Goal: Task Accomplishment & Management: Complete application form

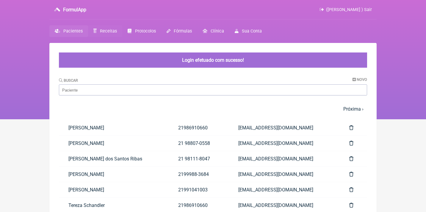
click at [107, 33] on span "Receitas" at bounding box center [108, 31] width 17 height 5
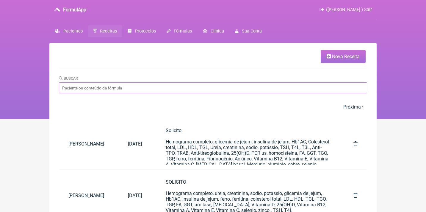
click at [108, 88] on input "Buscar" at bounding box center [213, 87] width 308 height 11
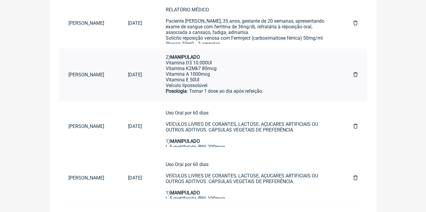
scroll to position [124, 0]
type input "Rhuana"
click at [265, 79] on div "2) MANIPULADO Vitamina D3 10.000UI Vitamina K2Mk7 80mcg Vitamina A 1000mcg Vita…" at bounding box center [248, 70] width 164 height 45
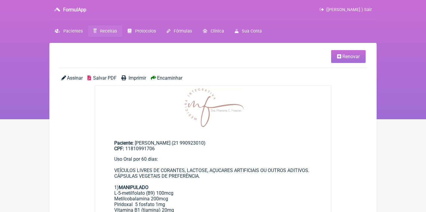
click at [348, 54] on span "Renovar" at bounding box center [351, 57] width 17 height 6
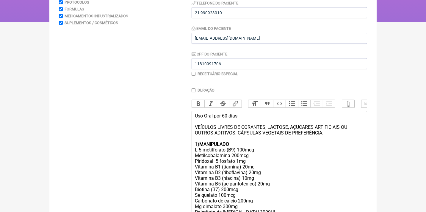
scroll to position [98, 0]
click at [225, 115] on div "Uso Oral por 60 dias: VEÍCULOS LIVRES DE CORANTES, LACTOSE, AÇUCARES ARTIFICIAI…" at bounding box center [279, 130] width 169 height 34
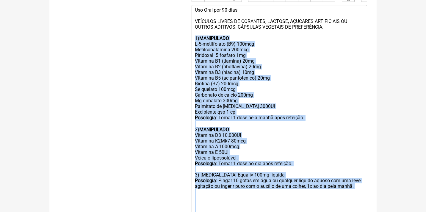
scroll to position [240, 0]
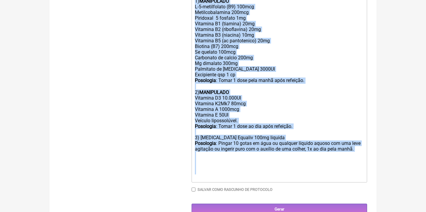
drag, startPoint x: 195, startPoint y: 141, endPoint x: 216, endPoint y: 235, distance: 96.8
click at [285, 129] on div "3) [MEDICAL_DATA] Equaliv 100mg liquida Posologia : Pingar 10 gotas em água ou …" at bounding box center [279, 140] width 169 height 23
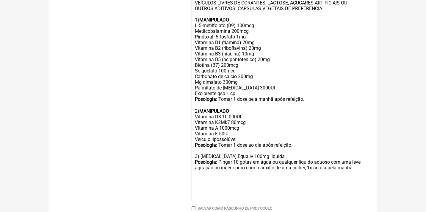
scroll to position [221, 0]
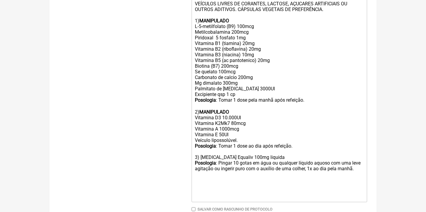
click at [365, 156] on trix-editor "Uso Oral por 90 dias: VEÍCULOS LIVRES DE CORANTES, LACTOSE, AÇUCARES ARTIFICIAI…" at bounding box center [280, 94] width 176 height 214
type trix-editor "<lor>Ips Dolo sit 39 amet:<co><ad>ELITSEDD EIUSMO TE INCIDIDU, UTLABOR, ETDOLOR…"
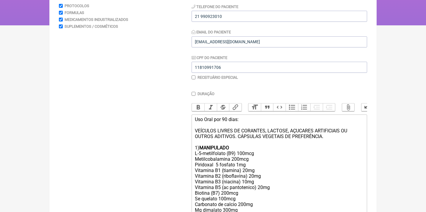
scroll to position [67, 0]
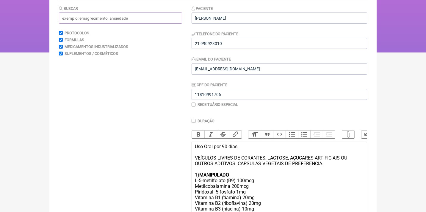
click at [118, 18] on input "text" at bounding box center [120, 18] width 123 height 11
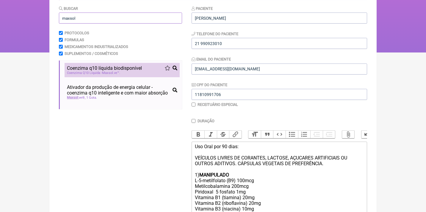
type input "maxsol"
click at [135, 70] on span "Coenzima q10 líquida biodisponível" at bounding box center [104, 68] width 75 height 6
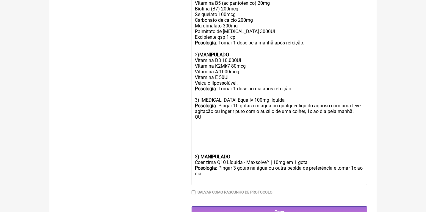
click at [193, 144] on trix-editor "Uso Oral por 90 dias: VEÍCULOS LIVRES DE CORANTES, LACTOSE, AÇUCARES ARTIFICIAI…" at bounding box center [280, 57] width 176 height 255
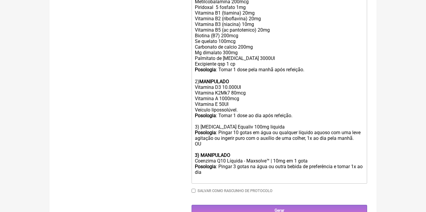
scroll to position [246, 0]
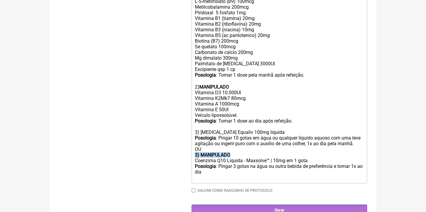
drag, startPoint x: 241, startPoint y: 145, endPoint x: 194, endPoint y: 142, distance: 46.8
click at [194, 142] on trix-editor "Uso Oral por 90 dias: VEÍCULOS LIVRES DE CORANTES, LACTOSE, AÇUCARES ARTIFICIAI…" at bounding box center [280, 72] width 176 height 221
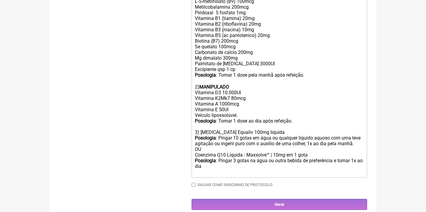
scroll to position [240, 0]
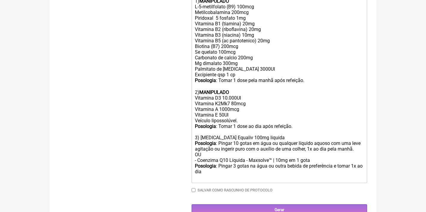
click at [201, 129] on div "3) [MEDICAL_DATA] Equaliv 100mg liquida Posologia : Pingar 10 gotas em água ou …" at bounding box center [279, 146] width 169 height 34
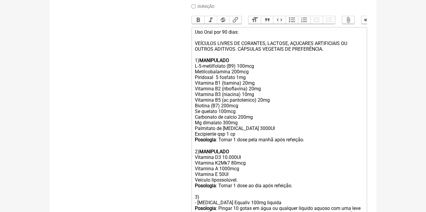
scroll to position [176, 0]
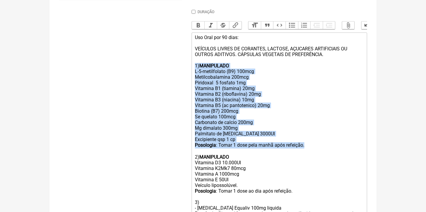
drag, startPoint x: 313, startPoint y: 139, endPoint x: 189, endPoint y: 64, distance: 145.0
click at [189, 64] on form "Buscar maxsol Protocolos Formulas Medicamentos Industrializados Suplementos / C…" at bounding box center [213, 90] width 308 height 389
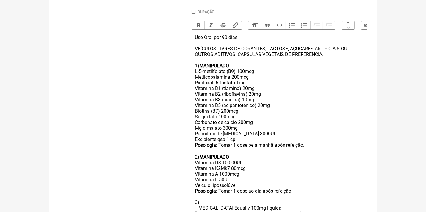
type trix-editor "<div>Uso Oral por 90 dias:<br><br>VEÍCULOS LIVRES DE CORANTES, LACTOSE, AÇUCARE…"
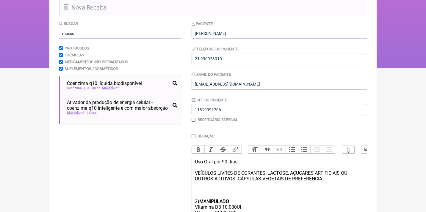
scroll to position [36, 0]
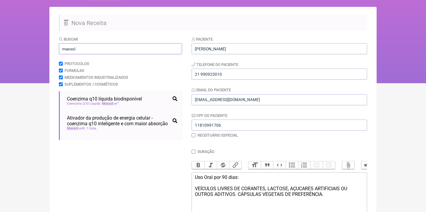
drag, startPoint x: 81, startPoint y: 46, endPoint x: 45, endPoint y: 46, distance: 36.3
click at [45, 46] on div "FormulApp ([PERSON_NAME] ) Sair [GEOGRAPHIC_DATA] Receitas Protocolos Fórmulas …" at bounding box center [213, 23] width 426 height 119
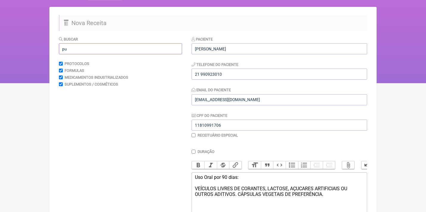
type input "p"
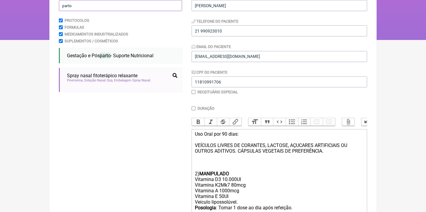
scroll to position [84, 0]
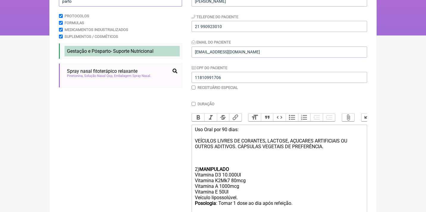
type input "parto"
click at [94, 52] on span "Gestação e Pós parto - Suporte Nutricional" at bounding box center [110, 51] width 87 height 6
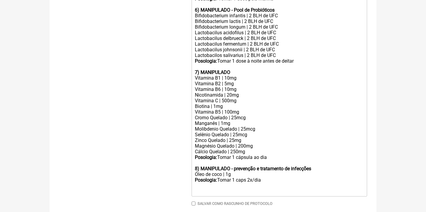
scroll to position [497, 0]
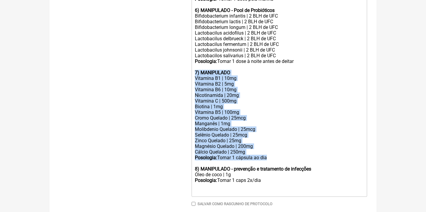
drag, startPoint x: 277, startPoint y: 134, endPoint x: 189, endPoint y: 50, distance: 121.9
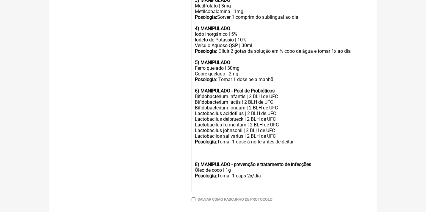
scroll to position [411, 0]
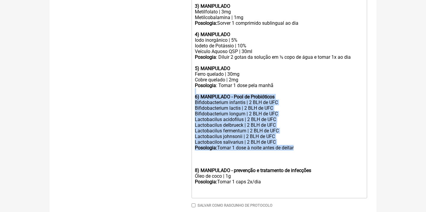
drag, startPoint x: 308, startPoint y: 128, endPoint x: 187, endPoint y: 77, distance: 131.8
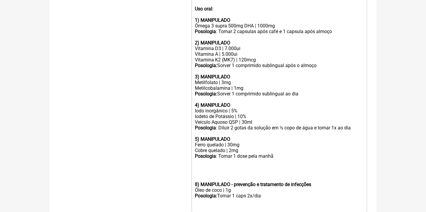
scroll to position [339, 0]
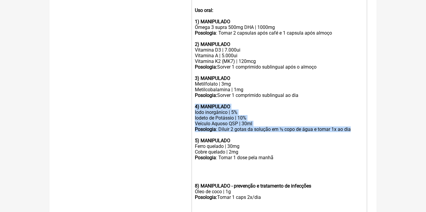
drag, startPoint x: 363, startPoint y: 116, endPoint x: 183, endPoint y: 94, distance: 181.1
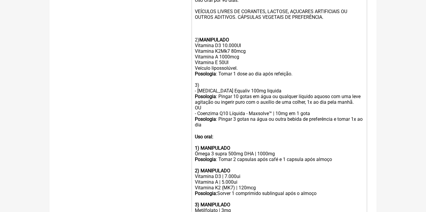
scroll to position [212, 0]
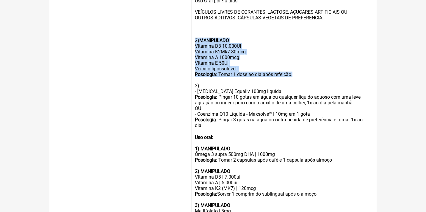
drag, startPoint x: 306, startPoint y: 68, endPoint x: 188, endPoint y: 37, distance: 122.1
click at [187, 38] on form "Buscar parto Protocolos Formulas Medicamentos Industrializados Suplementos / Co…" at bounding box center [213, 99] width 308 height 479
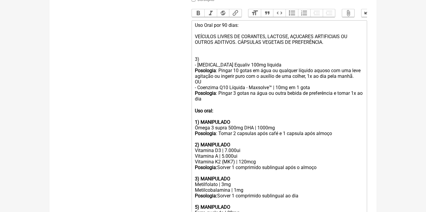
scroll to position [181, 0]
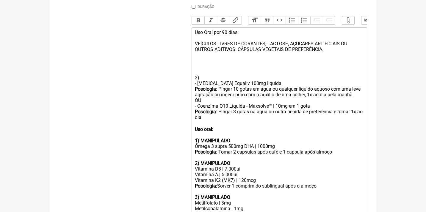
paste trix-editor "strong>7) MANIPULADO</strong></div><div>Vitamina B1 | 10mg</div><div>Vitamina B…"
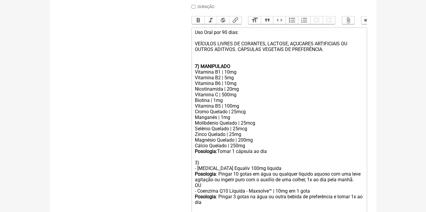
click at [197, 63] on strong "7) MANIPULADO" at bounding box center [212, 66] width 35 height 6
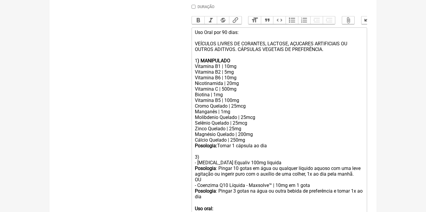
click at [244, 86] on div "Vitamina C | 500mg" at bounding box center [279, 89] width 169 height 6
click at [246, 143] on div "Posologia: Tomar 1 cápsula ao dia" at bounding box center [279, 146] width 169 height 6
click at [271, 143] on div "Posologia: Tomar 1 dose ao dia" at bounding box center [279, 146] width 169 height 6
click at [243, 97] on div "Vitamina B5 | 100mg" at bounding box center [279, 100] width 169 height 6
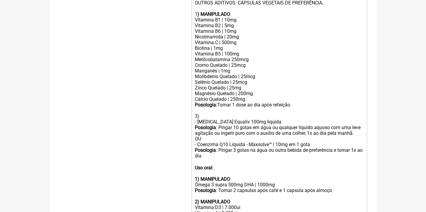
scroll to position [227, 0]
click at [237, 54] on div "Vitamina B5 | 100mg Metilcobalamina 250mcg" at bounding box center [279, 56] width 169 height 11
click at [197, 108] on div "3) - [MEDICAL_DATA] Equaliv 100mg liquida Posologia : Pingar 10 gotas em água o…" at bounding box center [279, 127] width 169 height 40
click at [210, 110] on div "2) - [MEDICAL_DATA] Equaliv 100mg liquida Posologia : Pingar 10 gotas em água o…" at bounding box center [279, 127] width 169 height 40
drag, startPoint x: 241, startPoint y: 39, endPoint x: 193, endPoint y: 36, distance: 47.1
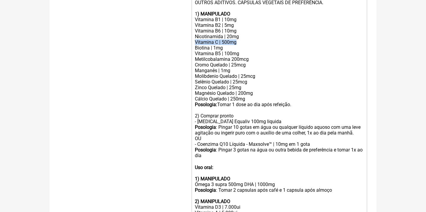
click at [195, 39] on div "Vitamina C | 500mg" at bounding box center [279, 42] width 169 height 6
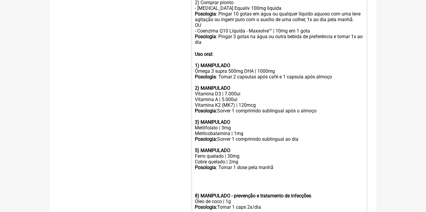
scroll to position [335, 0]
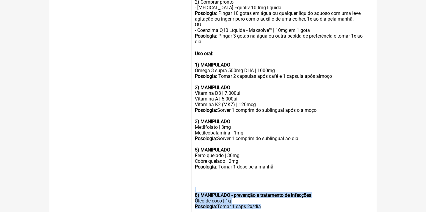
drag, startPoint x: 265, startPoint y: 191, endPoint x: 186, endPoint y: 171, distance: 80.6
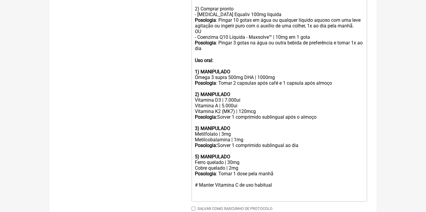
scroll to position [325, 0]
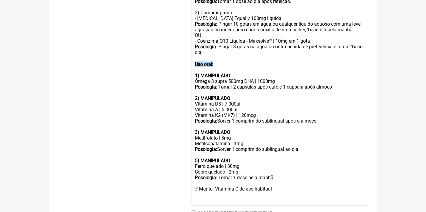
drag, startPoint x: 221, startPoint y: 54, endPoint x: 189, endPoint y: 52, distance: 31.9
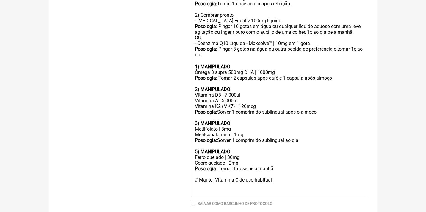
scroll to position [323, 0]
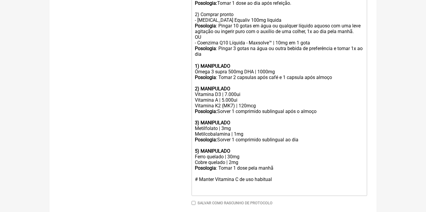
click at [196, 63] on strong "1) MANIPULADO" at bounding box center [212, 66] width 35 height 6
drag, startPoint x: 260, startPoint y: 61, endPoint x: 216, endPoint y: 61, distance: 43.2
click at [216, 69] on div "Ômega 3 supra 500mg DHA | 1000mg" at bounding box center [279, 72] width 169 height 6
click at [238, 69] on div "Ômega 3 1000mg" at bounding box center [279, 72] width 169 height 6
click at [197, 86] on strong "2) MANIPULADO" at bounding box center [212, 89] width 35 height 6
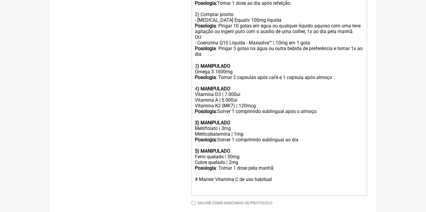
click at [227, 91] on div "Vitamina D3 | 7.000ui" at bounding box center [279, 94] width 169 height 6
click at [226, 97] on div "Vitamina A | 5.000ui" at bounding box center [279, 100] width 169 height 6
click at [244, 103] on div "Vitamina K2 (MK7) | 120mcg" at bounding box center [279, 106] width 169 height 6
click at [262, 108] on div "Posologia: Sorver 1 comprimido sublingual após o almoço" at bounding box center [279, 111] width 169 height 6
click at [262, 103] on div "Vitamina K2 (MK7) | 100mcg" at bounding box center [279, 106] width 169 height 6
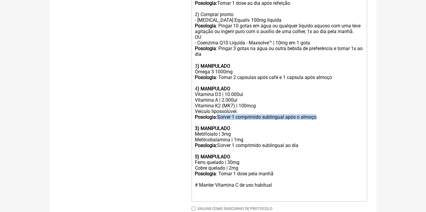
drag, startPoint x: 221, startPoint y: 104, endPoint x: 324, endPoint y: 104, distance: 103.6
click at [325, 114] on div "Posologia: Sorver 1 comprimido sublingual após o almoço" at bounding box center [279, 117] width 169 height 6
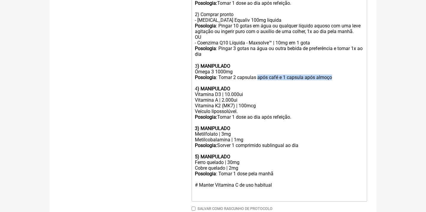
drag, startPoint x: 343, startPoint y: 66, endPoint x: 259, endPoint y: 64, distance: 84.0
click at [259, 74] on div "Posologia : Tomar 2 capsulas após café e 1 capsula após almoço" at bounding box center [279, 77] width 169 height 6
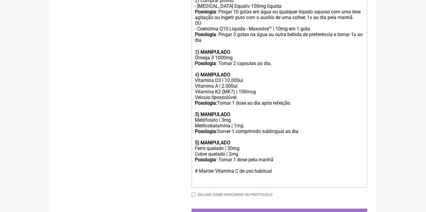
scroll to position [337, 0]
drag, startPoint x: 232, startPoint y: 106, endPoint x: 187, endPoint y: 102, distance: 45.7
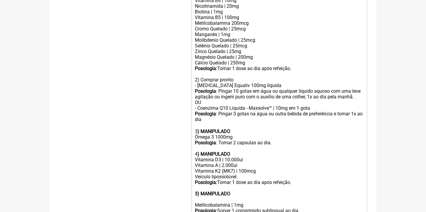
scroll to position [247, 0]
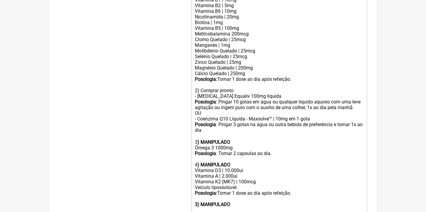
click at [255, 65] on div "Magnésio Quelado | 200mg" at bounding box center [279, 68] width 169 height 6
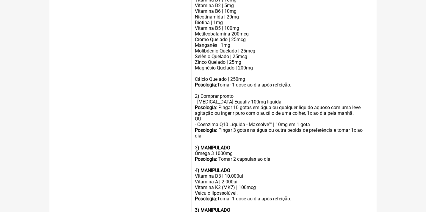
paste trix-editor "Metilfolato | 3mg"
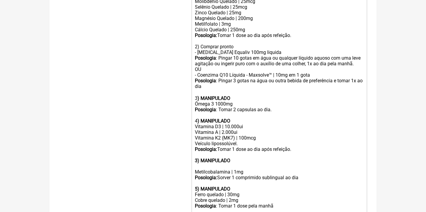
scroll to position [298, 0]
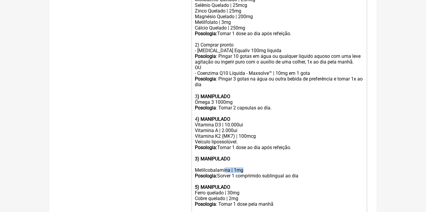
drag, startPoint x: 244, startPoint y: 154, endPoint x: 224, endPoint y: 157, distance: 20.0
click at [226, 167] on div "Metilcobalamina | 1mg" at bounding box center [279, 170] width 169 height 6
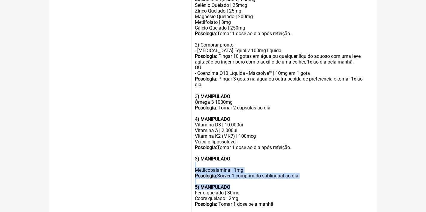
drag, startPoint x: 245, startPoint y: 171, endPoint x: 193, endPoint y: 150, distance: 56.2
click at [193, 150] on trix-editor "Uso Oral por 90 dias: VEÍCULOS LIVRES DE CORANTES, LACTOSE, AÇUCARES ARTIFICIAI…" at bounding box center [280, 71] width 176 height 322
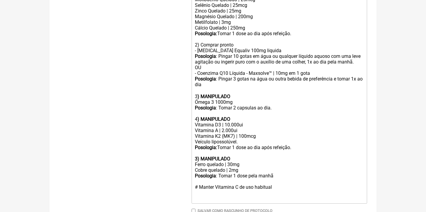
click at [214, 161] on div "Ferro quelado | 30mg" at bounding box center [279, 164] width 169 height 6
drag, startPoint x: 244, startPoint y: 156, endPoint x: 180, endPoint y: 153, distance: 64.0
click at [181, 155] on form "Buscar parto Protocolos Formulas Medicamentos Industrializados Suplementos / Co…" at bounding box center [213, 5] width 308 height 462
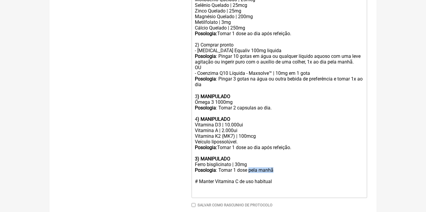
drag, startPoint x: 277, startPoint y: 157, endPoint x: 249, endPoint y: 157, distance: 27.4
click at [250, 157] on trix-editor "Uso Oral por 90 dias: VEÍCULOS LIVRES DE CORANTES, LACTOSE, AÇUCARES ARTIFICIAI…" at bounding box center [280, 54] width 176 height 288
click at [291, 178] on div "# Manter Vitamina C de uso habitual" at bounding box center [279, 181] width 169 height 6
type trix-editor "<lor>Ips Dolo sit 60 amet:<co><ad>ELITSEDD EIUSMO TE INCIDIDU, UTLABOR, ETDOLOR…"
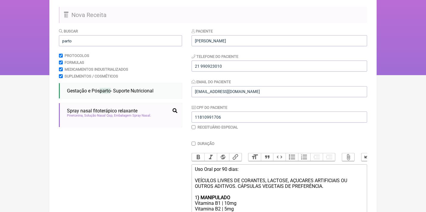
scroll to position [40, 0]
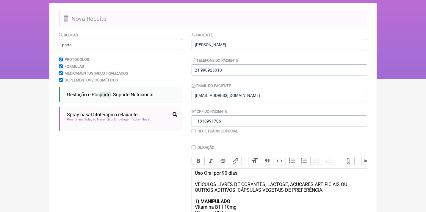
drag, startPoint x: 87, startPoint y: 43, endPoint x: 49, endPoint y: 38, distance: 38.4
click at [49, 42] on div "FormulApp ([PERSON_NAME] ) Sair [GEOGRAPHIC_DATA] Receitas Protocolos Fórmulas …" at bounding box center [213, 19] width 426 height 119
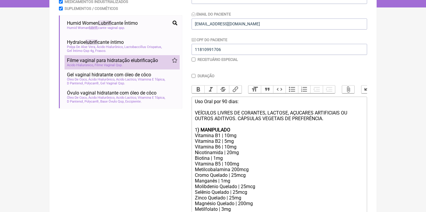
scroll to position [113, 0]
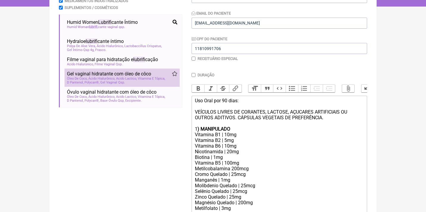
type input "lubrificante"
click at [115, 77] on span "Ácido Hialurônico" at bounding box center [101, 79] width 27 height 4
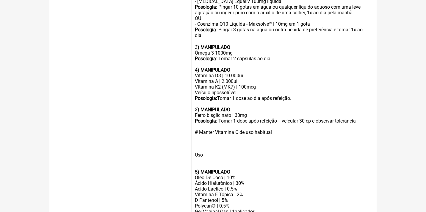
scroll to position [353, 0]
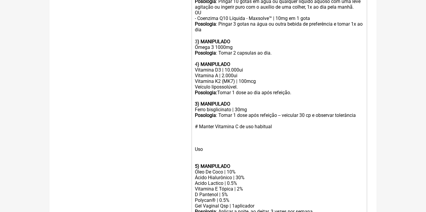
click at [215, 129] on div "# Manter Vitamina C de uso habitual Uso" at bounding box center [279, 138] width 169 height 28
click at [220, 132] on div "# Manter Vitamina C de uso habitual Uso" at bounding box center [279, 138] width 169 height 28
click at [198, 163] on strong "5) MANIPULADO" at bounding box center [212, 166] width 35 height 6
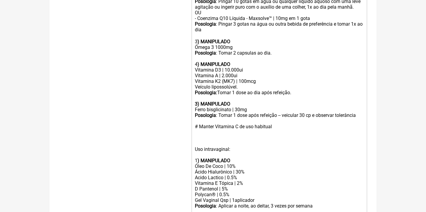
click at [329, 203] on div "Posologia : Aplicar a noite, ao deitar, 3 vezes por semana ㅤ" at bounding box center [279, 209] width 169 height 12
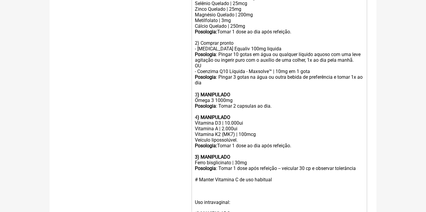
scroll to position [301, 0]
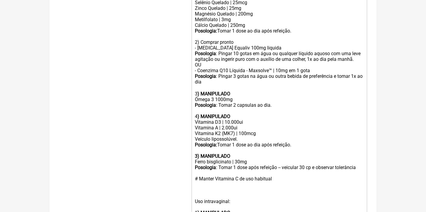
click at [198, 153] on strong "3) MANIPULADO" at bounding box center [212, 156] width 35 height 6
click at [364, 164] on div "Posologia : Tomar 1 dose após refeição -- veicular 30 cp e observar tolerância" at bounding box center [279, 167] width 169 height 6
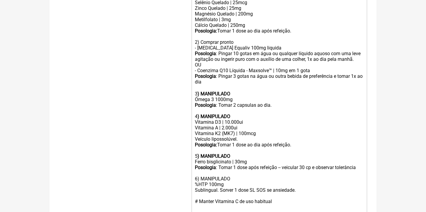
click at [199, 168] on div "Posologia : Tomar 1 dose após refeição -- veicular 30 cp e observar tolerância …" at bounding box center [279, 178] width 169 height 28
click at [212, 164] on div "Posologia : Tomar 1 dose após refeição -- veicular 30 cp e observar tolerância …" at bounding box center [279, 178] width 169 height 28
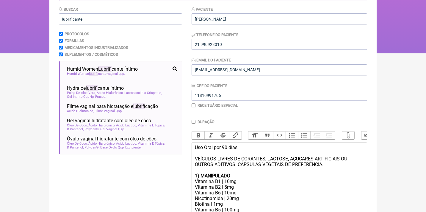
scroll to position [51, 0]
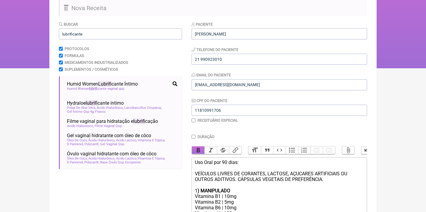
click at [199, 146] on button "Bold" at bounding box center [198, 150] width 13 height 8
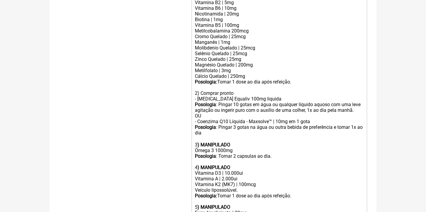
scroll to position [268, 0]
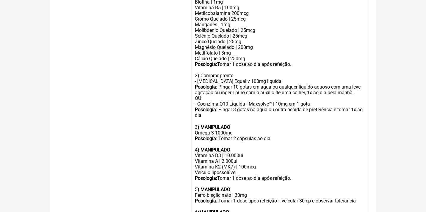
click at [238, 56] on div "Cálcio Quelado | 250mg" at bounding box center [279, 59] width 169 height 6
type trix-editor "<lor>Ips Dolo sit 11 amet:<co><ad>ELITSEDD EIUSMO TE INCIDIDU, UTLABOR, ETDOLOR…"
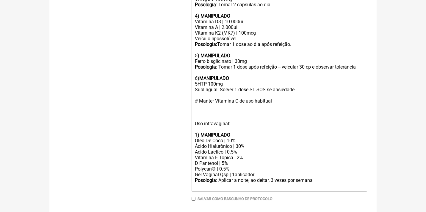
scroll to position [401, 0]
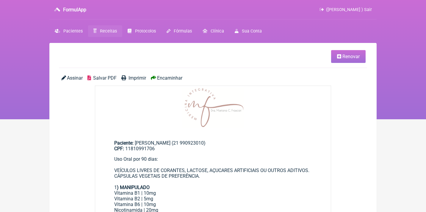
click at [174, 78] on span "Encaminhar" at bounding box center [169, 78] width 25 height 6
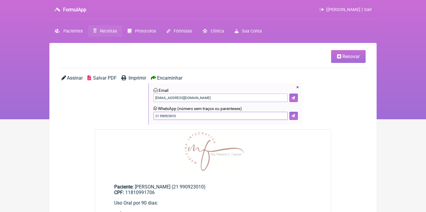
drag, startPoint x: 183, startPoint y: 113, endPoint x: 129, endPoint y: 111, distance: 53.3
click at [132, 114] on div "Assinar Salvar PDF Imprimir Encaminhar × Email rhuanamr@gmail.com WhatsApp (núm…" at bounding box center [213, 102] width 308 height 54
type input "21967005725"
click at [292, 117] on button at bounding box center [294, 116] width 8 height 8
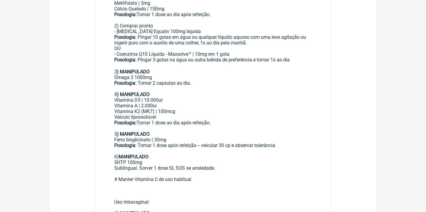
scroll to position [308, 0]
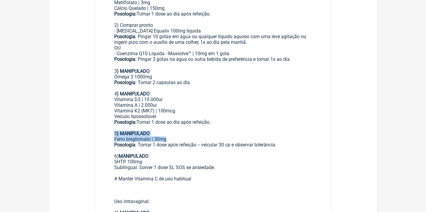
drag, startPoint x: 172, startPoint y: 124, endPoint x: 112, endPoint y: 118, distance: 60.4
click at [112, 118] on main "Paciente: Rhuana Vescovi (21 990923010) CPF: 11810991706 Uso Oral por 90 dias: …" at bounding box center [213, 72] width 236 height 411
click at [182, 142] on div "Posologia : Tomar 1 dose após refeição -- veicular 30 cp e observar tolerância …" at bounding box center [213, 156] width 198 height 28
drag, startPoint x: 286, startPoint y: 128, endPoint x: 200, endPoint y: 125, distance: 86.4
click at [201, 142] on div "Posologia : Tomar 1 dose após refeição -- veicular 30 cp e observar tolerância …" at bounding box center [213, 156] width 198 height 28
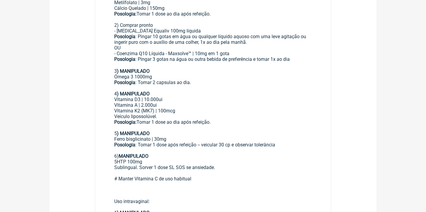
click at [164, 136] on div "Ferro bisglicinato | 30mg" at bounding box center [213, 139] width 198 height 6
drag, startPoint x: 176, startPoint y: 124, endPoint x: 101, endPoint y: 113, distance: 75.6
click at [101, 114] on main "Paciente: Rhuana Vescovi (21 990923010) CPF: 11810991706 Uso Oral por 90 dias: …" at bounding box center [213, 72] width 236 height 411
click at [110, 118] on main "Paciente: Rhuana Vescovi (21 990923010) CPF: 11810991706 Uso Oral por 90 dias: …" at bounding box center [213, 72] width 236 height 411
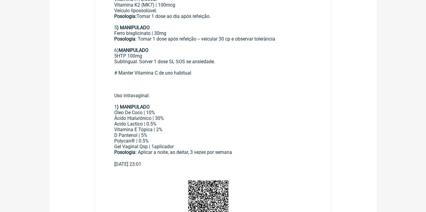
scroll to position [413, 0]
drag, startPoint x: 117, startPoint y: 92, endPoint x: 162, endPoint y: 102, distance: 46.1
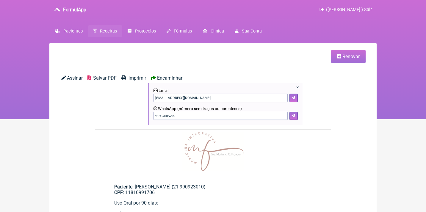
scroll to position [0, 0]
click at [343, 52] on link "Renovar" at bounding box center [348, 56] width 35 height 13
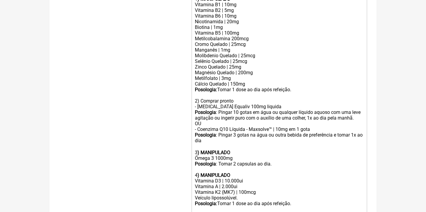
scroll to position [244, 0]
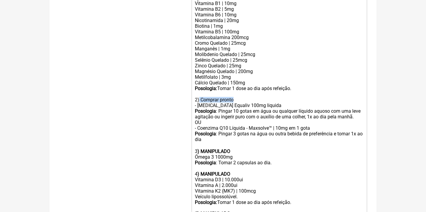
drag, startPoint x: 236, startPoint y: 93, endPoint x: 198, endPoint y: 92, distance: 38.7
click at [198, 93] on div "2) Comprar pronto - COQ10 Equaliv 100mg liquida Posologia : Pingar 10 gotas em …" at bounding box center [279, 111] width 169 height 40
click at [197, 97] on div "2) - COQ10 Equaliv 100mg liquida Posologia : Pingar 10 gotas em água ou qualque…" at bounding box center [279, 111] width 169 height 40
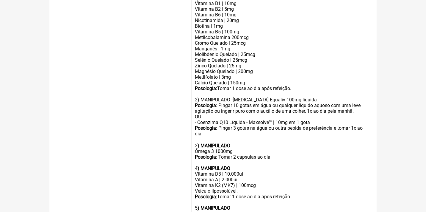
type trix-editor "<div>Uso Oral por 90 dias:<br><br>VEÍCULOS LIVRES DE CORANTES, LACTOSE, AÇUCARE…"
click at [218, 91] on div "2) MANIPULADO - COQ10 Equaliv 100mg liquida Posologia : Pingar 10 gotas em água…" at bounding box center [279, 108] width 169 height 34
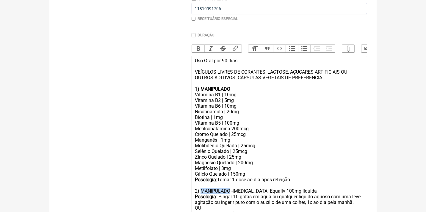
scroll to position [153, 0]
click at [195, 46] on button "Bold" at bounding box center [198, 48] width 13 height 8
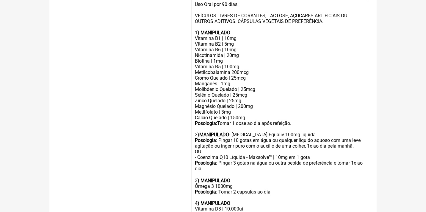
scroll to position [209, 0]
drag, startPoint x: 207, startPoint y: 143, endPoint x: 190, endPoint y: 141, distance: 17.4
click at [192, 143] on trix-editor "Uso Oral por 90 dias: VEÍCULOS LIVRES DE CORANTES, LACTOSE, AÇUCARES ARTIFICIAI…" at bounding box center [280, 188] width 176 height 379
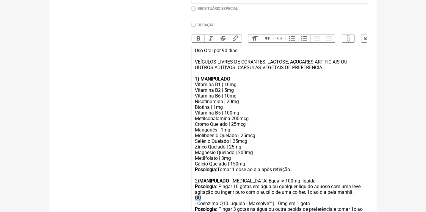
scroll to position [125, 0]
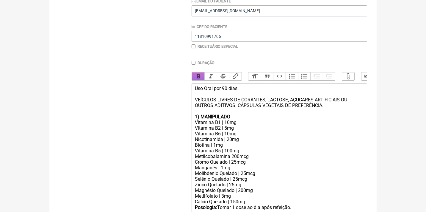
click at [196, 77] on button "Bold" at bounding box center [198, 76] width 13 height 8
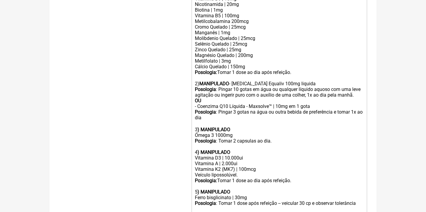
scroll to position [263, 0]
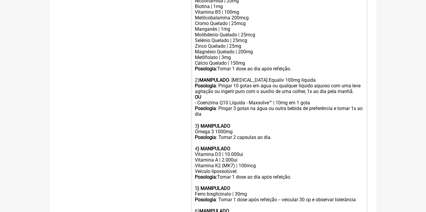
click at [244, 93] on div "2) MANIPULADO - COQ10 Equaliv 100mg liquida Posologia : Pingar 10 gotas em água…" at bounding box center [279, 88] width 169 height 34
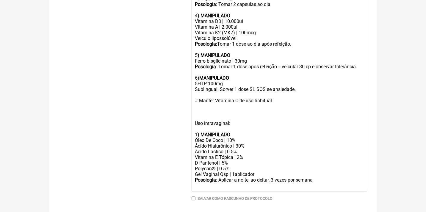
scroll to position [396, 0]
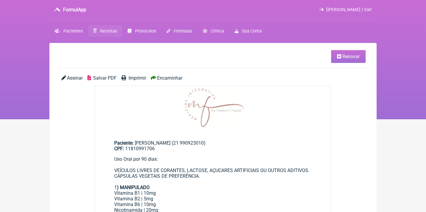
click at [166, 80] on span "Encaminhar" at bounding box center [169, 78] width 25 height 6
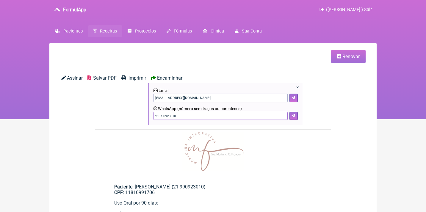
drag, startPoint x: 184, startPoint y: 114, endPoint x: 125, endPoint y: 110, distance: 59.4
click at [125, 110] on div "Assinar Salvar PDF Imprimir Encaminhar × Email rhuanamr@gmail.com WhatsApp (núm…" at bounding box center [213, 102] width 308 height 54
type input "21967005725"
click at [292, 114] on icon at bounding box center [294, 116] width 4 height 4
click at [114, 31] on span "Receitas" at bounding box center [108, 31] width 17 height 5
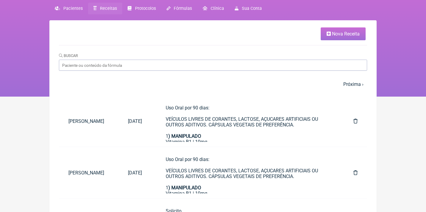
scroll to position [23, 0]
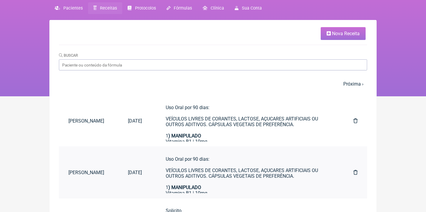
click at [352, 172] on link at bounding box center [355, 172] width 23 height 15
